Goal: Contribute content

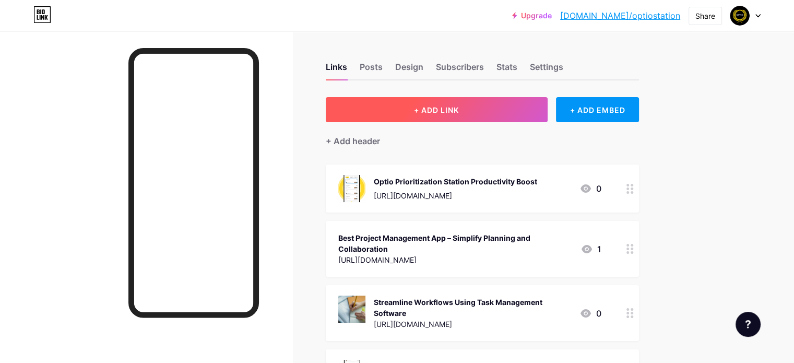
click at [448, 112] on button "+ ADD LINK" at bounding box center [437, 109] width 222 height 25
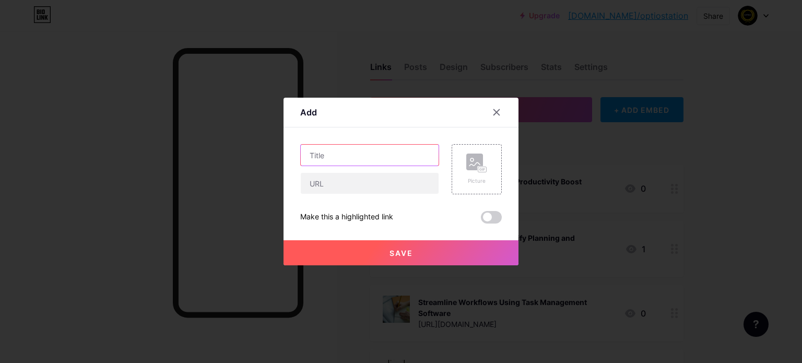
click at [418, 157] on input "text" at bounding box center [370, 155] width 138 height 21
click at [381, 159] on input "text" at bounding box center [370, 155] width 138 height 21
paste input "Organize Workflows Using the Best Free Task Management App"
type input "Organize Workflows Using the Best Free Task Management App"
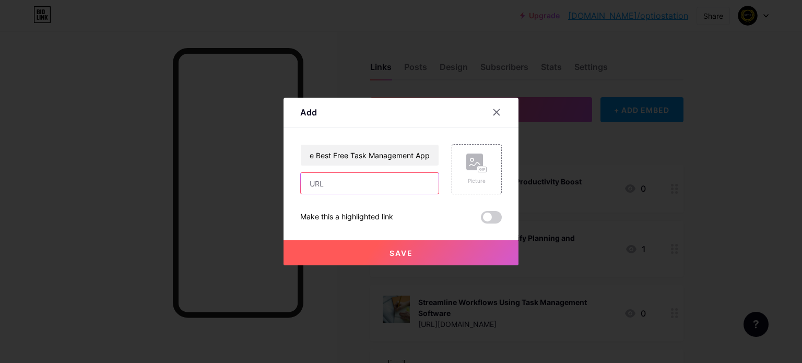
scroll to position [0, 0]
click at [372, 180] on input "text" at bounding box center [370, 183] width 138 height 21
click at [359, 188] on input "text" at bounding box center [370, 183] width 138 height 21
paste input "[URL][DOMAIN_NAME]"
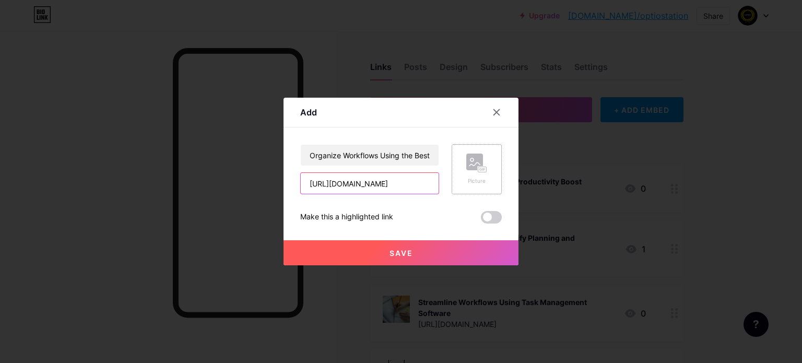
type input "[URL][DOMAIN_NAME]"
click at [460, 171] on div "Picture" at bounding box center [477, 169] width 50 height 50
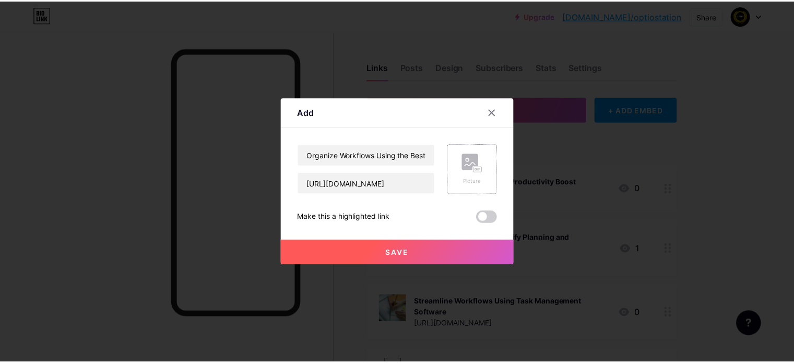
scroll to position [0, 0]
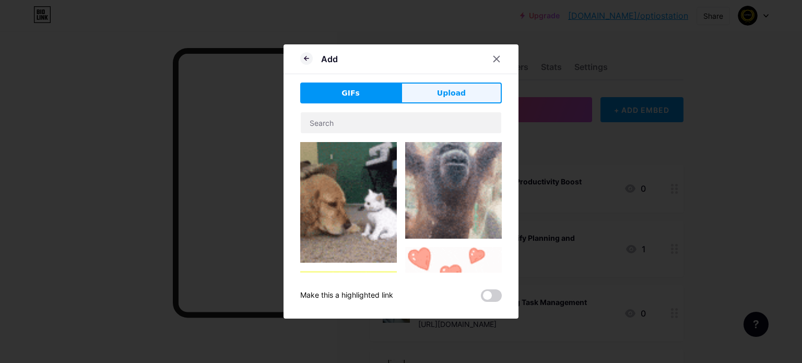
click at [413, 98] on button "Upload" at bounding box center [451, 92] width 101 height 21
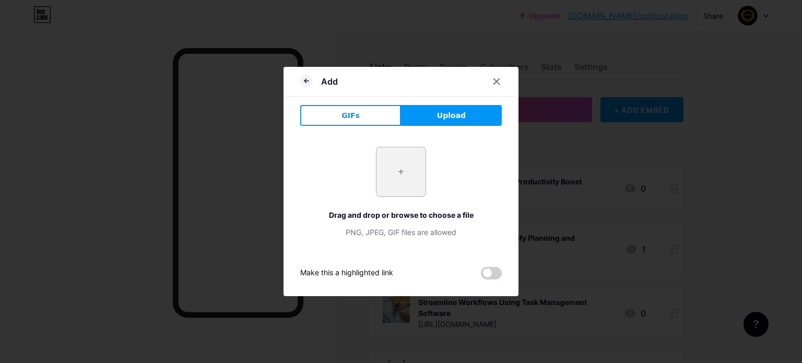
click at [378, 176] on input "file" at bounding box center [400, 171] width 49 height 49
type input "C:\fakepath\free task management app.jpg"
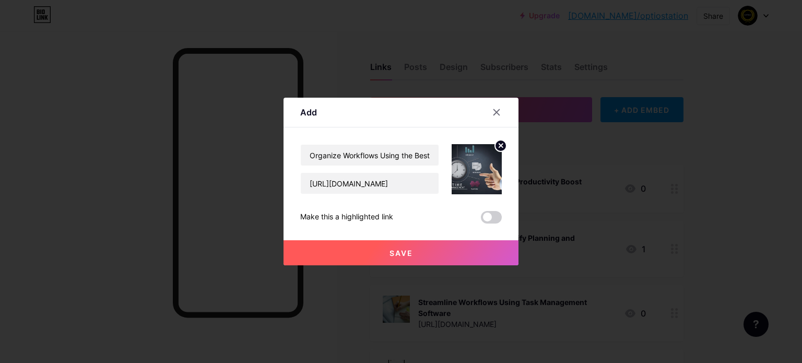
click at [473, 255] on button "Save" at bounding box center [400, 252] width 235 height 25
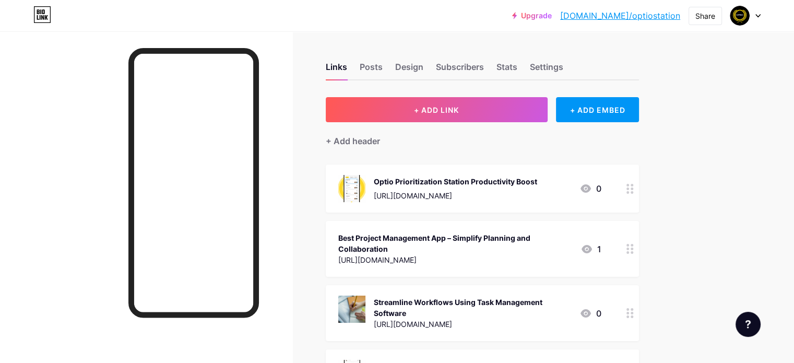
click at [709, 15] on div "Share" at bounding box center [705, 15] width 20 height 11
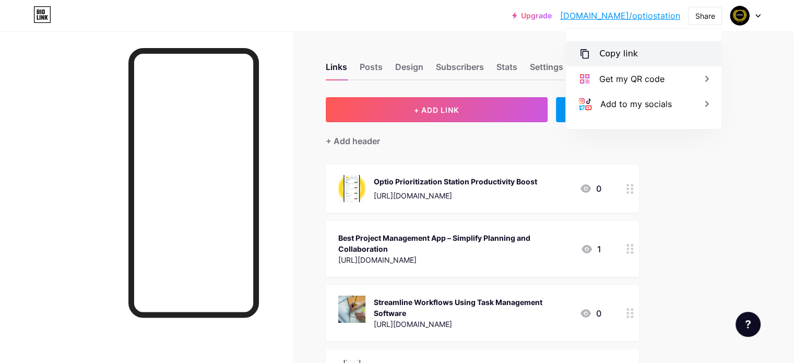
click at [654, 52] on div "Copy link" at bounding box center [644, 53] width 156 height 25
